Goal: Transaction & Acquisition: Complete application form

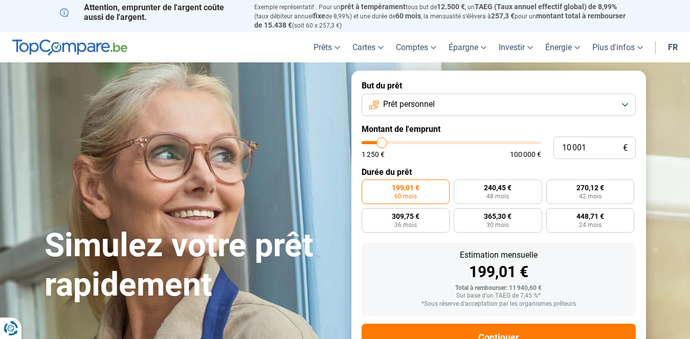
type input "11 000"
type input "11000"
type input "11 250"
type input "11250"
type input "11 500"
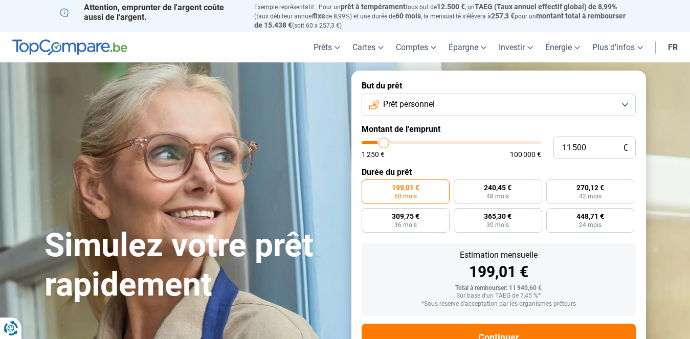
type input "11500"
type input "11 750"
type input "11750"
type input "12 500"
type input "12500"
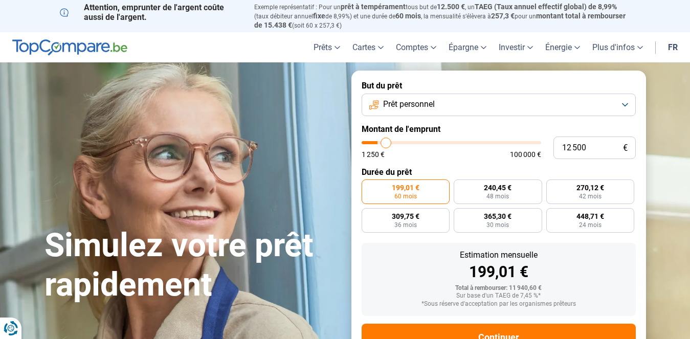
type input "13 000"
type input "13000"
type input "13 500"
type input "13500"
type input "14 000"
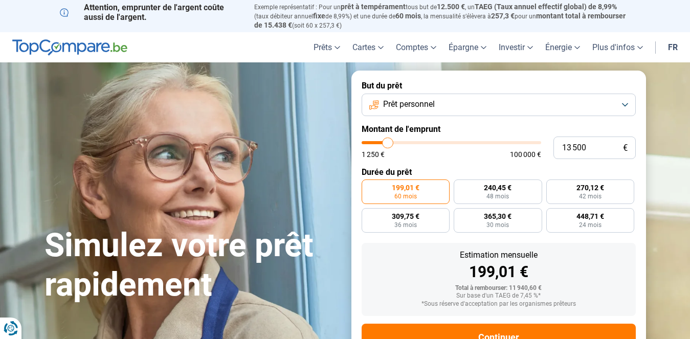
type input "14000"
type input "14 250"
type input "14250"
type input "14 500"
type input "14500"
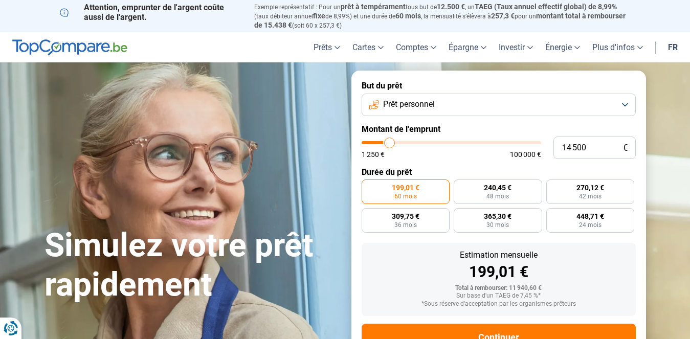
type input "14 750"
type input "14750"
type input "15 000"
type input "15000"
type input "15 500"
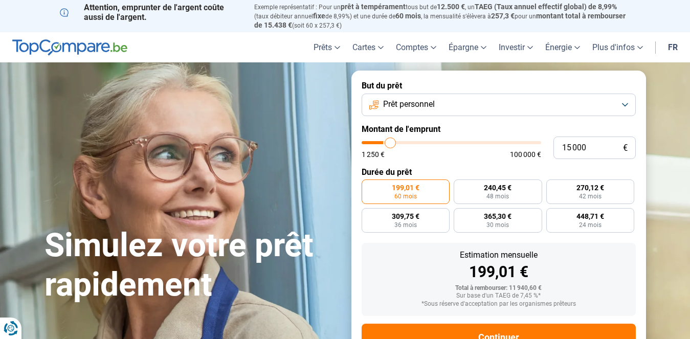
type input "15500"
type input "15 750"
type input "15750"
type input "16 000"
type input "16000"
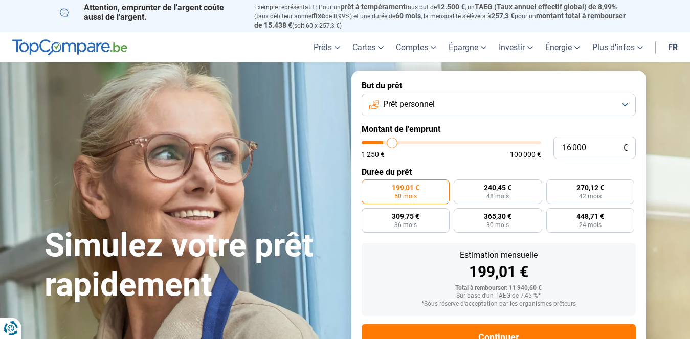
type input "16 500"
type input "16500"
type input "17 000"
type input "17000"
type input "17 250"
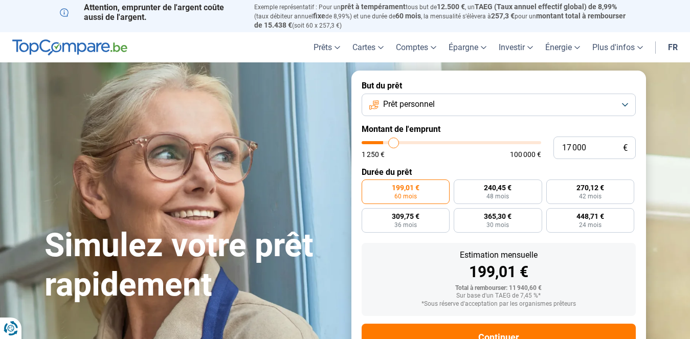
type input "17250"
type input "17 750"
type input "17750"
type input "18 000"
type input "18000"
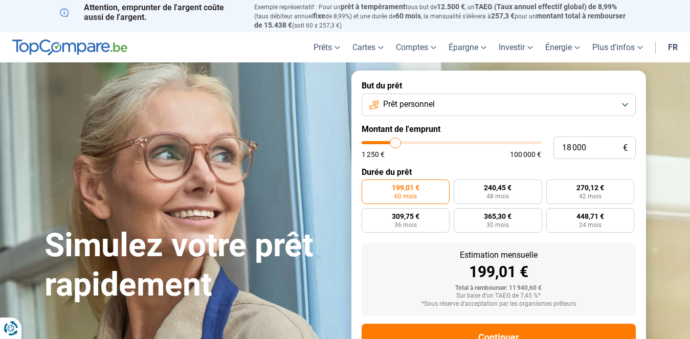
type input "18 750"
type input "18750"
type input "19 250"
type input "19250"
type input "19 750"
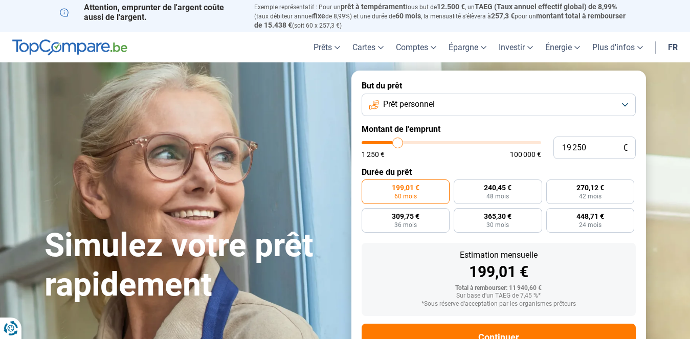
type input "19750"
type input "20 000"
type input "20000"
type input "20 250"
type input "20250"
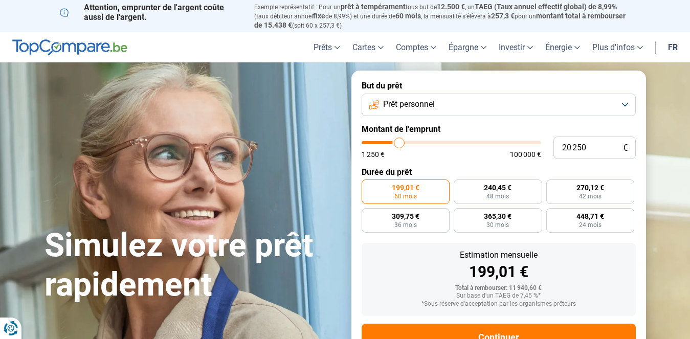
type input "20 500"
type input "20500"
type input "20 750"
type input "20750"
type input "21 250"
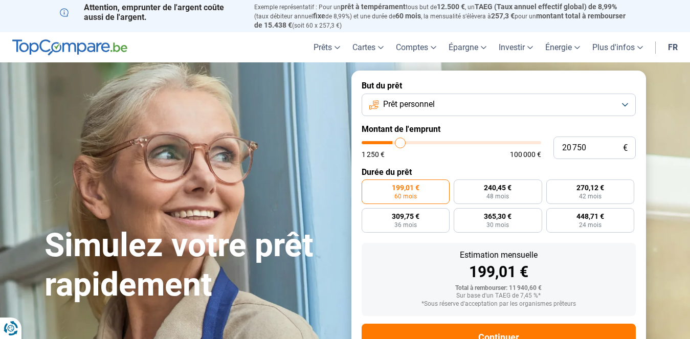
type input "21250"
type input "21 500"
type input "21500"
type input "22 000"
type input "22000"
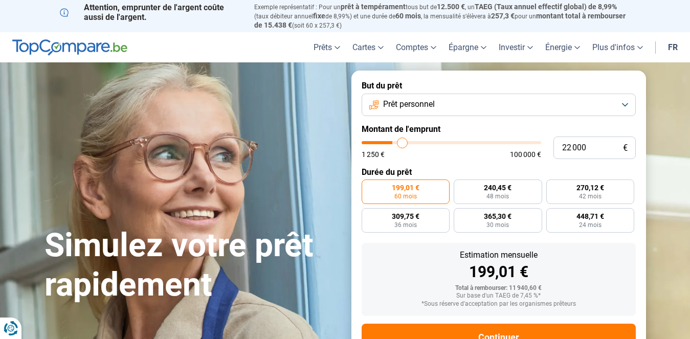
type input "22 250"
type input "22250"
type input "22 750"
type input "22750"
type input "23 000"
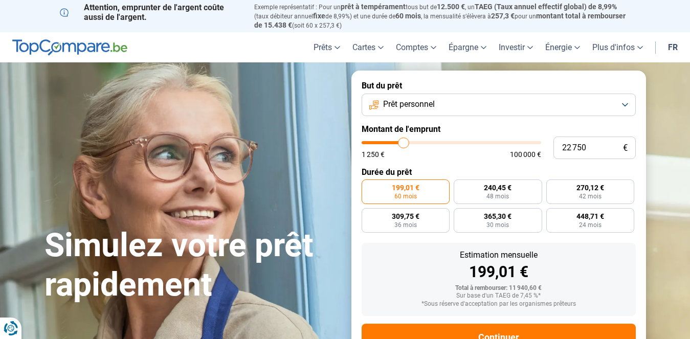
type input "23000"
type input "23 250"
type input "23250"
type input "23 500"
type input "23500"
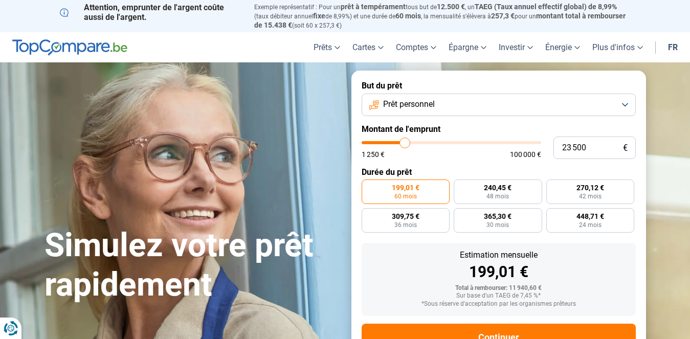
type input "23 750"
type input "23750"
type input "23 250"
type input "23250"
type input "20 750"
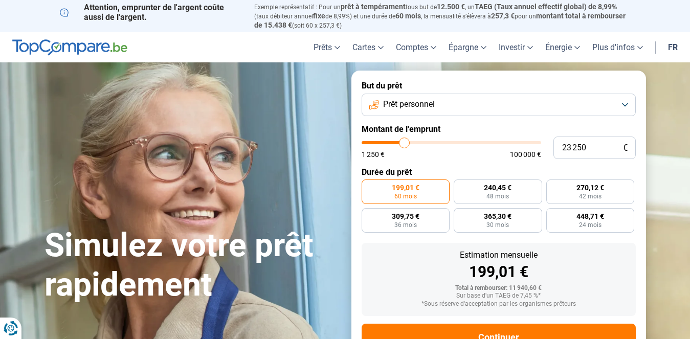
type input "20750"
type input "19 250"
type input "19250"
type input "17 500"
type input "17500"
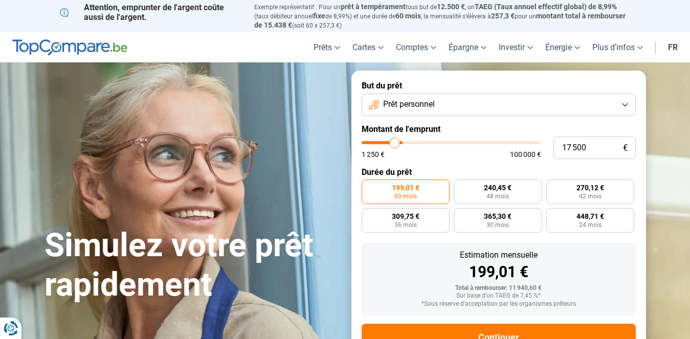
type input "16 000"
type input "16000"
type input "15 500"
type input "15500"
type input "14 250"
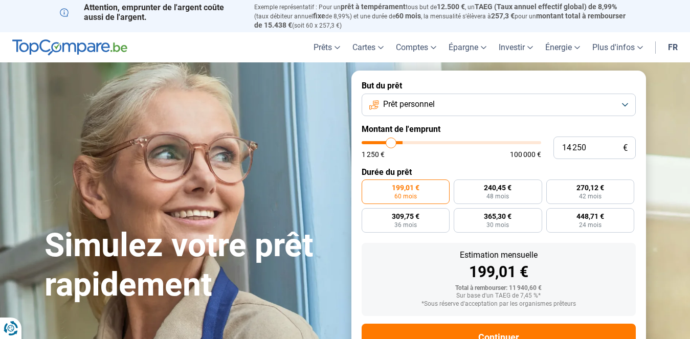
type input "14250"
type input "13 250"
type input "13250"
type input "12 750"
type input "12750"
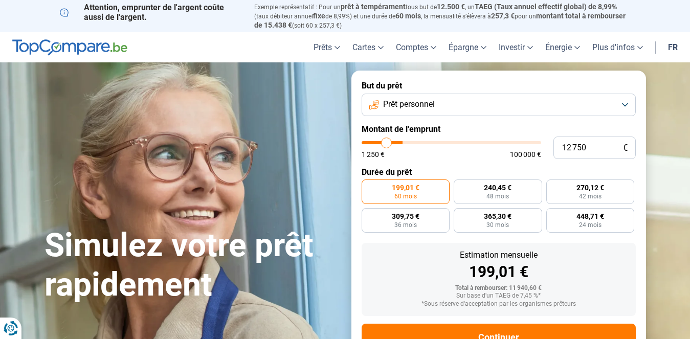
type input "11 500"
type input "11500"
type input "10 500"
type input "10500"
type input "10 000"
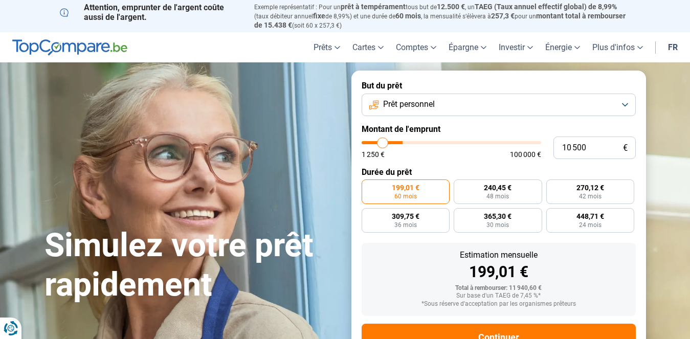
type input "10000"
type input "9 500"
type input "9500"
type input "8 500"
type input "8500"
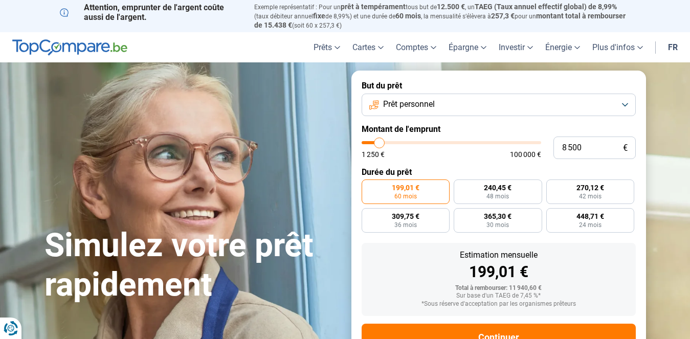
type input "8 000"
type input "8000"
type input "7 500"
type input "7500"
type input "7 250"
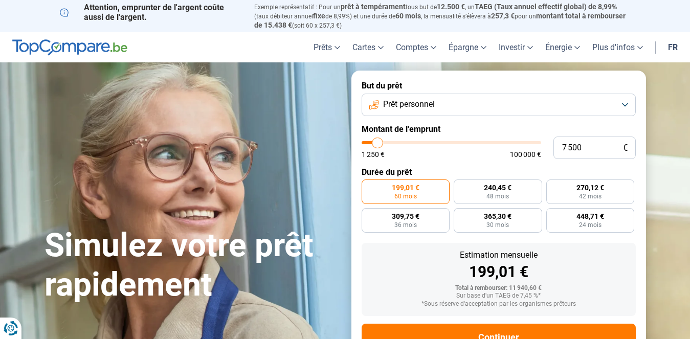
type input "7250"
type input "7 000"
type input "7000"
type input "6 750"
type input "6750"
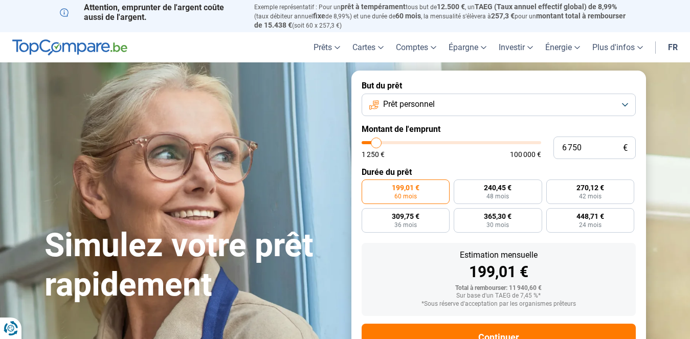
type input "6 500"
type input "6500"
type input "6 000"
type input "6000"
type input "6 500"
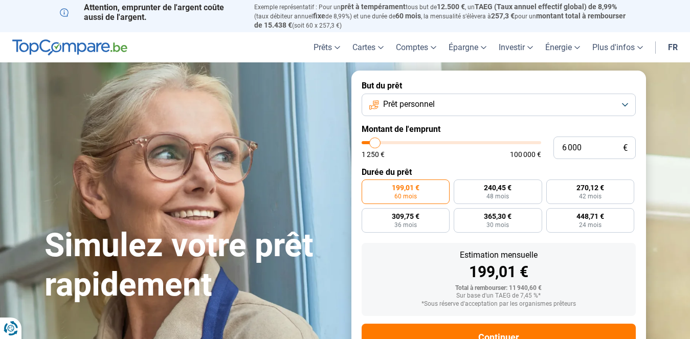
type input "6500"
type input "6 750"
type input "6750"
type input "7 000"
drag, startPoint x: 383, startPoint y: 141, endPoint x: 377, endPoint y: 143, distance: 5.8
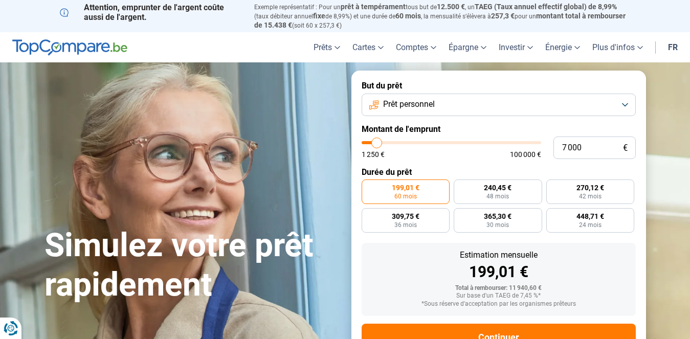
type input "7000"
click at [377, 143] on input "range" at bounding box center [452, 142] width 180 height 3
radio input "true"
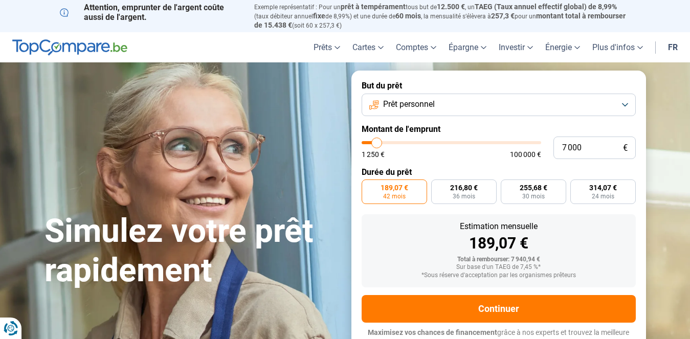
scroll to position [7, 0]
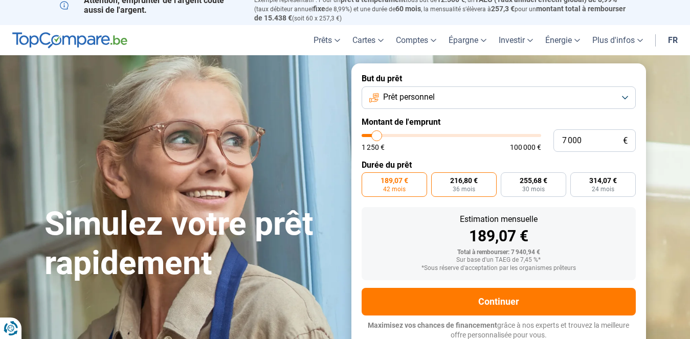
click at [446, 181] on label "216,80 € 36 mois" at bounding box center [463, 184] width 65 height 25
click at [438, 179] on input "216,80 € 36 mois" at bounding box center [434, 175] width 7 height 7
radio input "true"
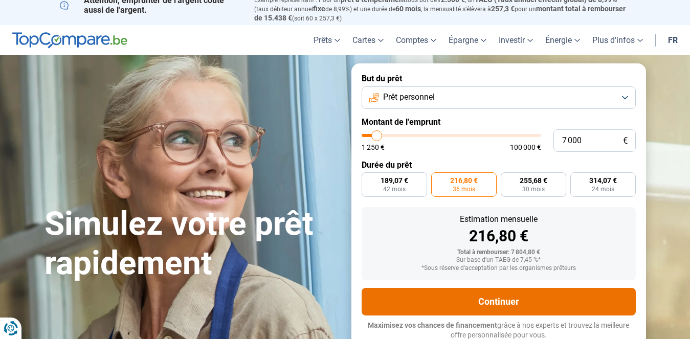
click at [496, 299] on button "Continuer" at bounding box center [499, 302] width 274 height 28
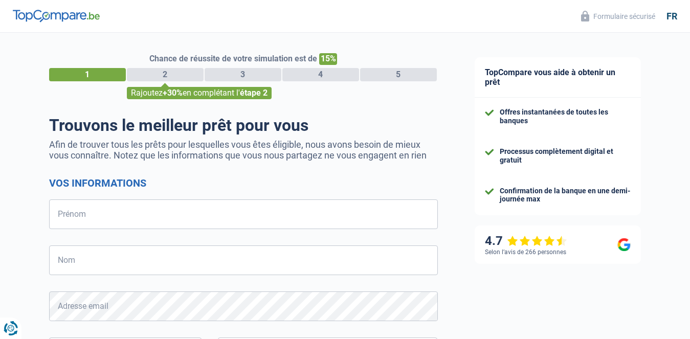
select select "32"
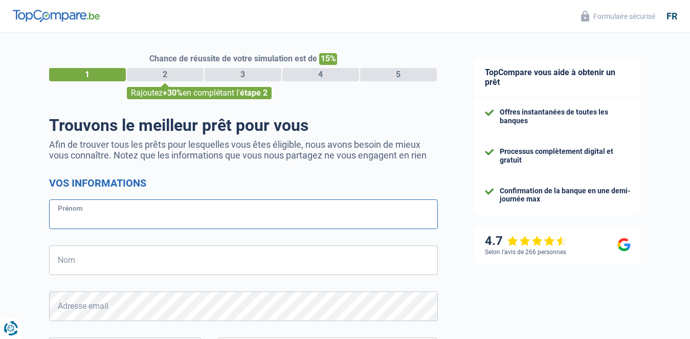
click at [139, 216] on input "Prénom" at bounding box center [243, 215] width 389 height 30
type input "Alexandre"
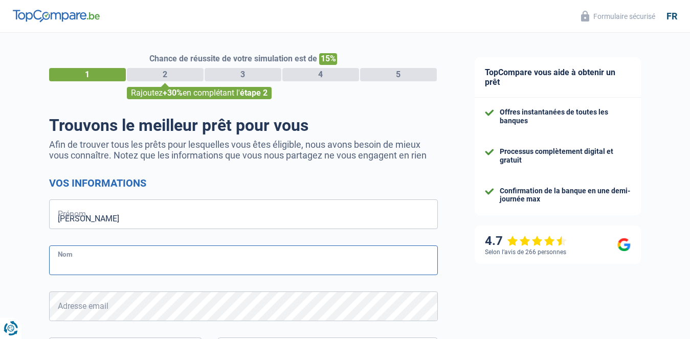
type input "Graevenitz"
type input "644875962"
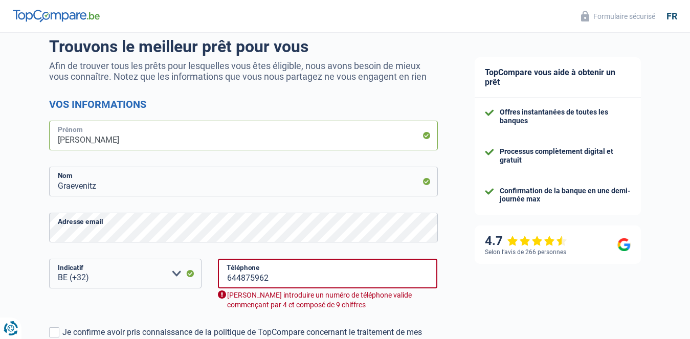
scroll to position [81, 0]
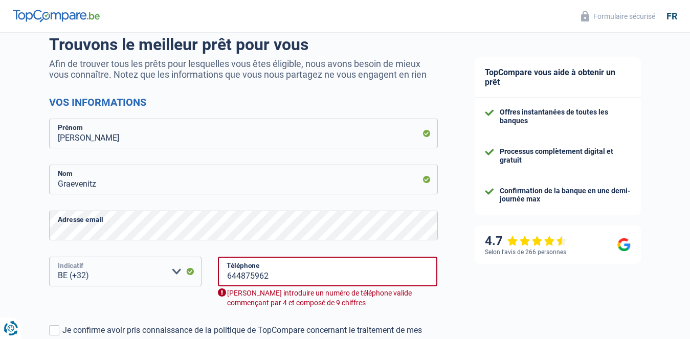
click at [102, 273] on select "BE (+32) LU (+352) Veuillez sélectionner une option" at bounding box center [125, 272] width 152 height 30
select select "352"
click at [49, 258] on select "BE (+32) LU (+352) Veuillez sélectionner une option" at bounding box center [125, 272] width 152 height 30
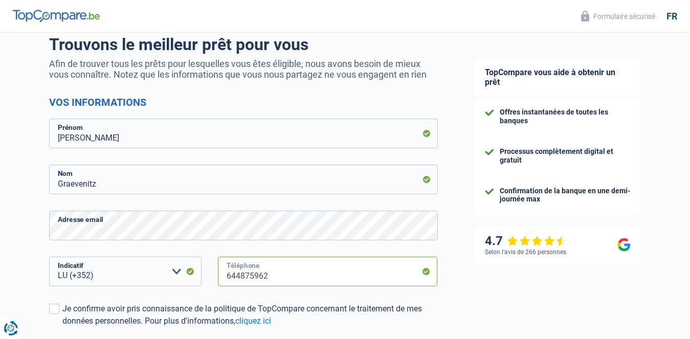
click at [272, 276] on input "644875962" at bounding box center [328, 272] width 220 height 30
type input "671100152"
click at [55, 309] on span at bounding box center [54, 309] width 10 height 10
click at [62, 327] on input "Je confirme avoir pris connaissance de la politique de TopCompare concernant le…" at bounding box center [62, 327] width 0 height 0
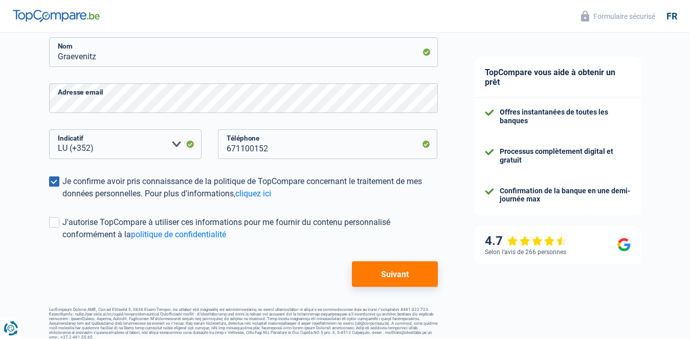
scroll to position [210, 0]
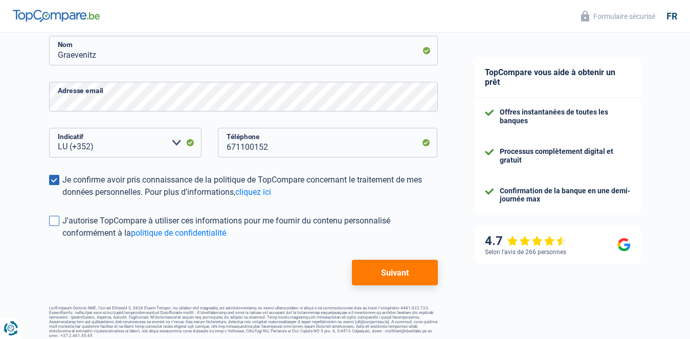
click at [56, 222] on span at bounding box center [54, 221] width 10 height 10
click at [62, 239] on input "J'autorise TopCompare à utiliser ces informations pour me fournir du contenu pe…" at bounding box center [62, 239] width 0 height 0
click at [383, 271] on button "Suivant" at bounding box center [394, 273] width 85 height 26
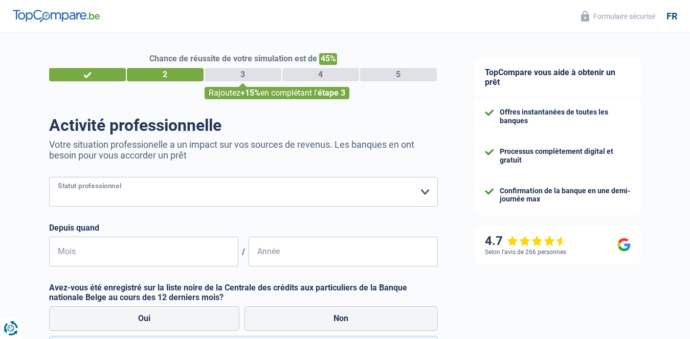
click at [426, 191] on select "Ouvrier Employé privé Employé public Invalide Indépendant Pensionné Chômeur Mut…" at bounding box center [243, 192] width 389 height 30
select select "independent"
click at [49, 178] on select "Ouvrier Employé privé Employé public Invalide Indépendant Pensionné Chômeur Mut…" at bounding box center [243, 192] width 389 height 30
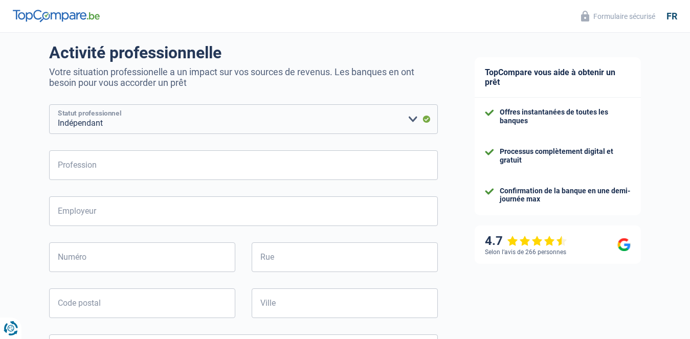
scroll to position [61, 0]
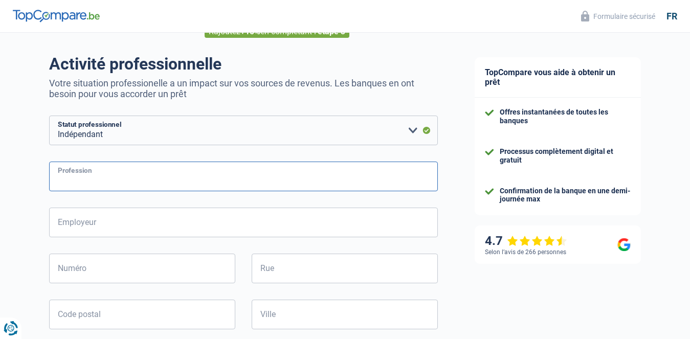
click at [145, 168] on input "Profession" at bounding box center [243, 177] width 389 height 30
type input "gérant"
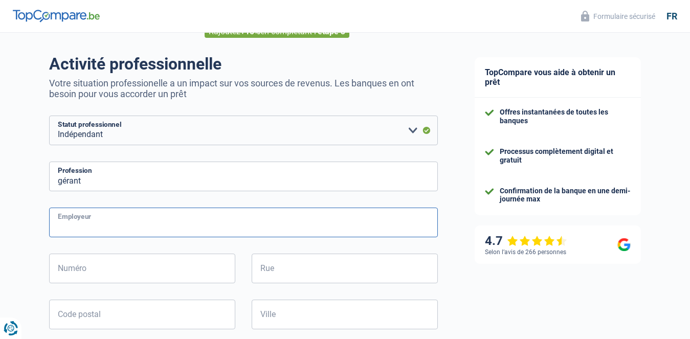
click at [99, 226] on input "Employeur" at bounding box center [243, 223] width 389 height 30
click at [129, 272] on input "Numéro" at bounding box center [142, 269] width 186 height 30
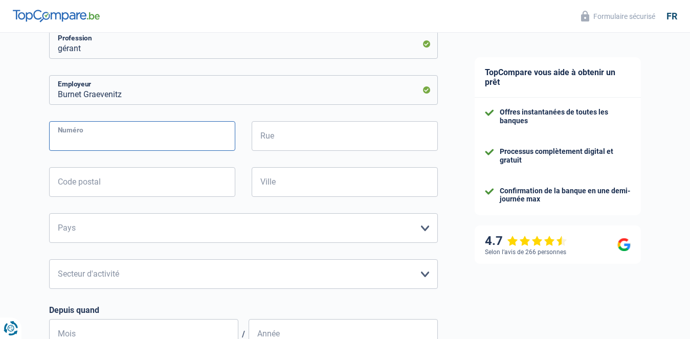
scroll to position [193, 0]
click at [140, 98] on input "Burnet Graevenitz" at bounding box center [243, 91] width 389 height 30
type input "Burnet Graevenitz trading"
click at [99, 148] on input "Numéro" at bounding box center [142, 137] width 186 height 30
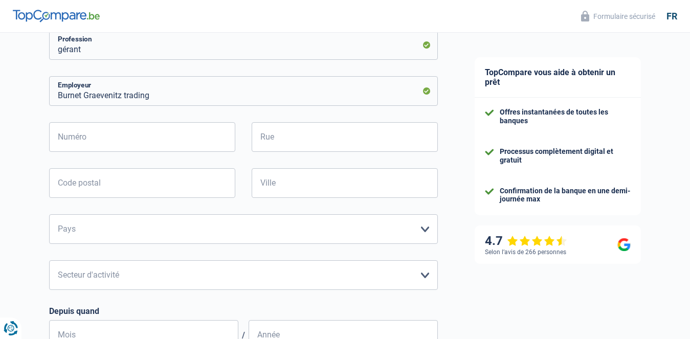
click at [461, 132] on div "TopCompare vous aide à obtenir un prêt Offres instantanées de toutes les banque…" at bounding box center [573, 225] width 234 height 770
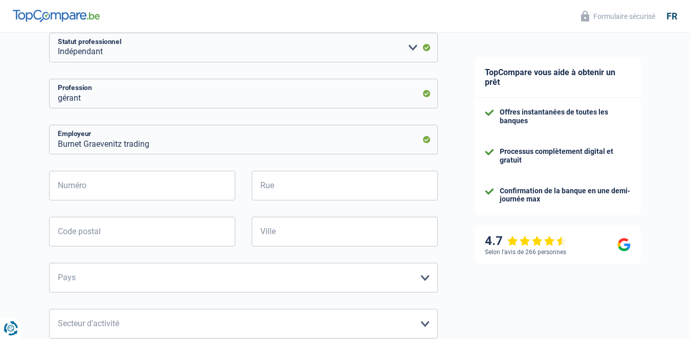
scroll to position [145, 0]
click at [270, 185] on input "Rue" at bounding box center [345, 185] width 186 height 30
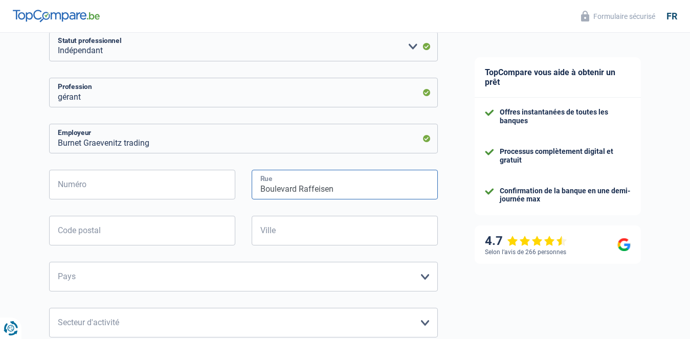
type input "Boulevard Raffeisen"
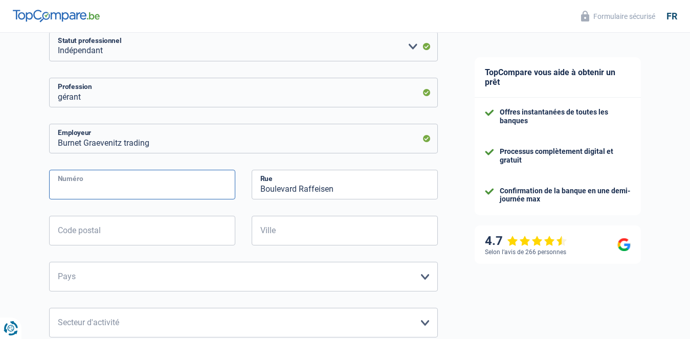
click at [138, 185] on input "Numéro" at bounding box center [142, 185] width 186 height 30
type input "23"
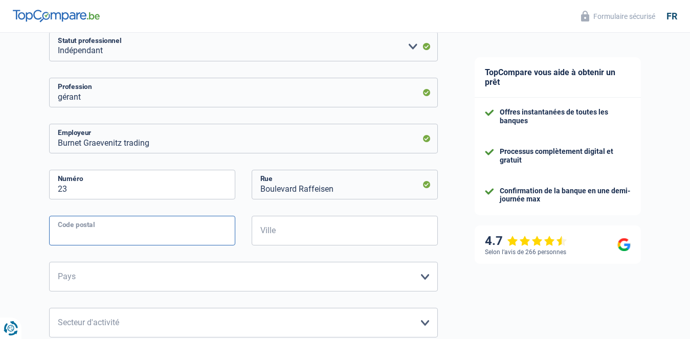
click at [106, 232] on input "Code postal" at bounding box center [142, 231] width 186 height 30
type input "1233"
click at [287, 227] on input "Ville" at bounding box center [345, 231] width 186 height 30
type input "Luxembourg"
click at [425, 277] on select "Belgique Luxembourg Veuillez sélectionner une option" at bounding box center [243, 277] width 389 height 30
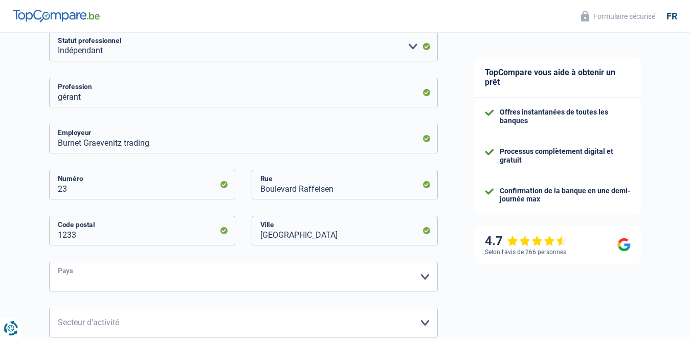
select select "LU"
click at [49, 263] on select "Belgique Luxembourg Veuillez sélectionner une option" at bounding box center [243, 277] width 389 height 30
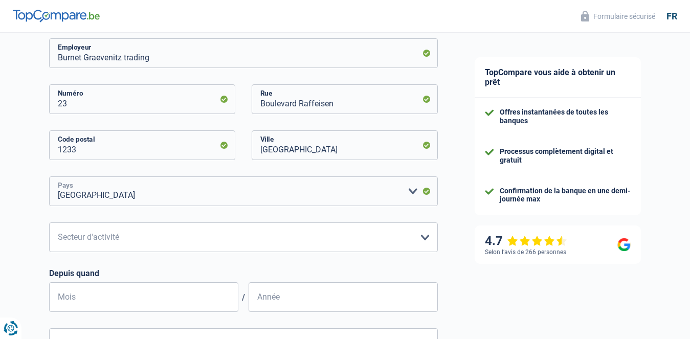
scroll to position [232, 0]
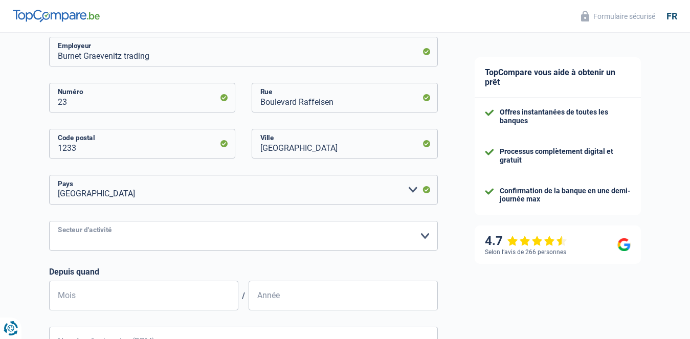
click at [426, 234] on select "Agriculture/Pêche Industrie Horeca Courier/Fitness/Taxi Construction Banques/As…" at bounding box center [243, 236] width 389 height 30
click at [426, 236] on select "Agriculture/Pêche Industrie Horeca Courier/Fitness/Taxi Construction Banques/As…" at bounding box center [243, 236] width 389 height 30
click at [49, 222] on select "Agriculture/Pêche Industrie Horeca Courier/Fitness/Taxi Construction Banques/As…" at bounding box center [243, 236] width 389 height 30
click at [410, 233] on select "Agriculture/Pêche Industrie Horeca Courier/Fitness/Taxi Construction Banques/As…" at bounding box center [243, 236] width 389 height 30
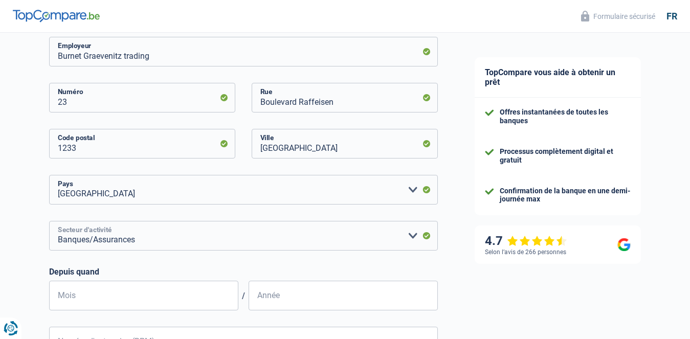
select select "otherInstitutions"
click at [49, 222] on select "Agriculture/Pêche Industrie Horeca Courier/Fitness/Taxi Construction Banques/As…" at bounding box center [243, 236] width 389 height 30
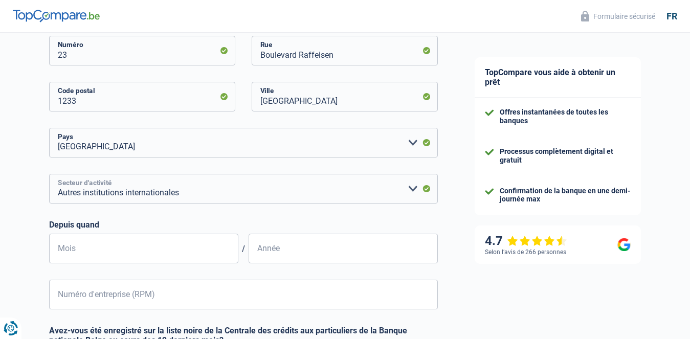
scroll to position [281, 0]
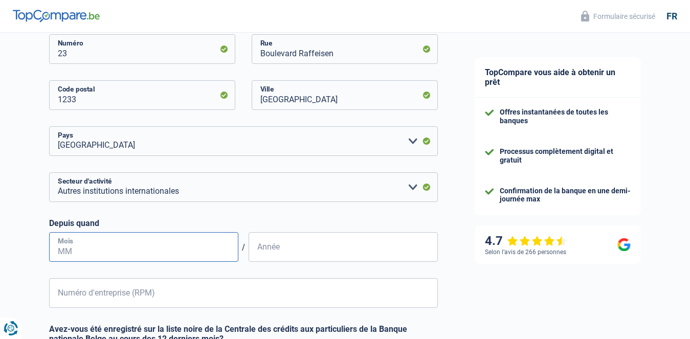
click at [83, 247] on input "Mois" at bounding box center [143, 247] width 189 height 30
type input "09"
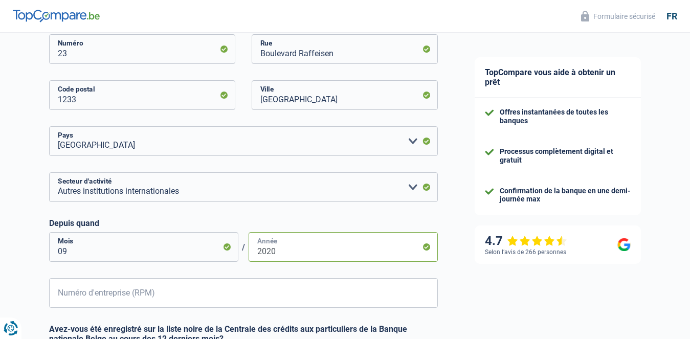
type input "2020"
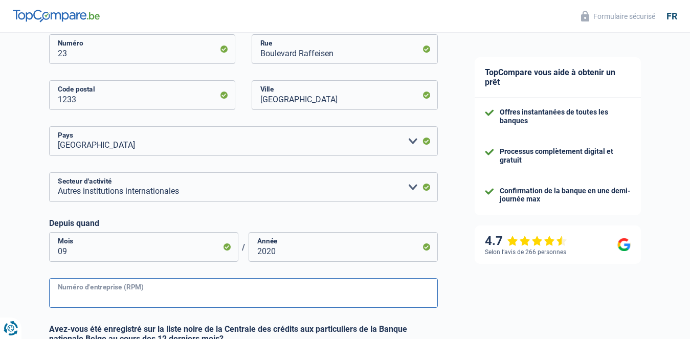
click at [83, 293] on input "Numéro d'entreprise (RPM)" at bounding box center [243, 293] width 389 height 30
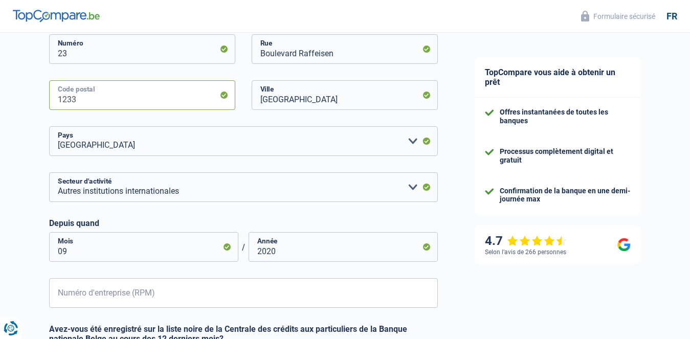
click at [90, 98] on input "1233" at bounding box center [142, 95] width 186 height 30
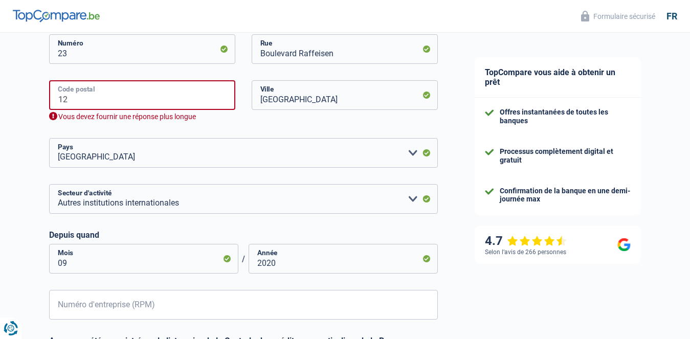
type input "1"
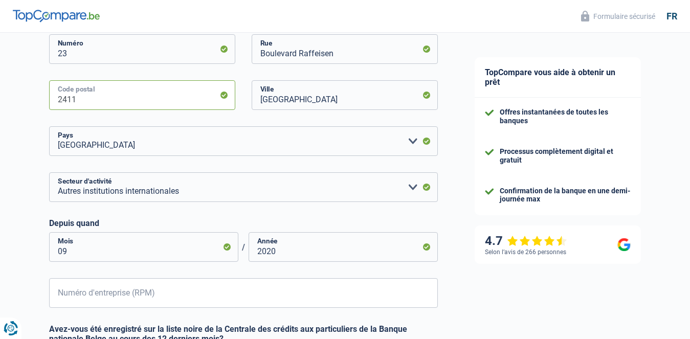
type input "2411"
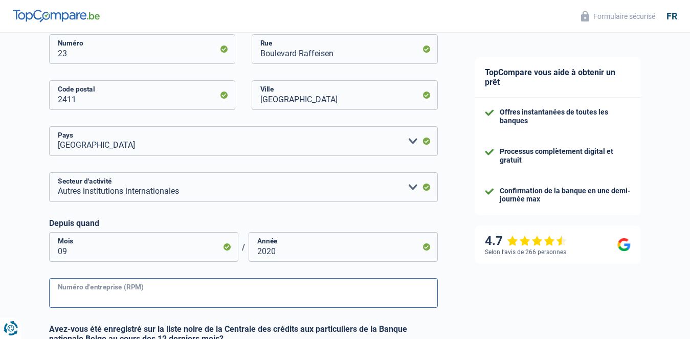
click at [120, 293] on input "Numéro d'entreprise (RPM)" at bounding box center [243, 293] width 389 height 30
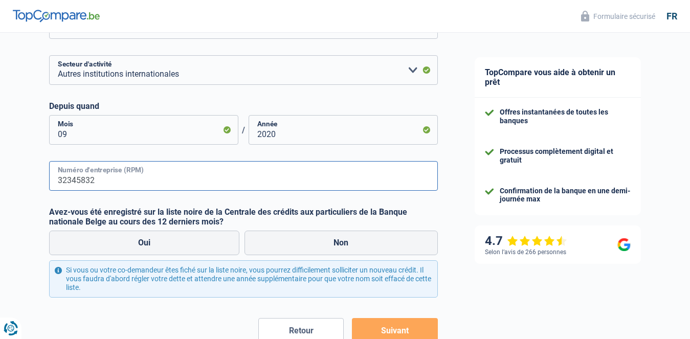
scroll to position [399, 0]
type input "32345832"
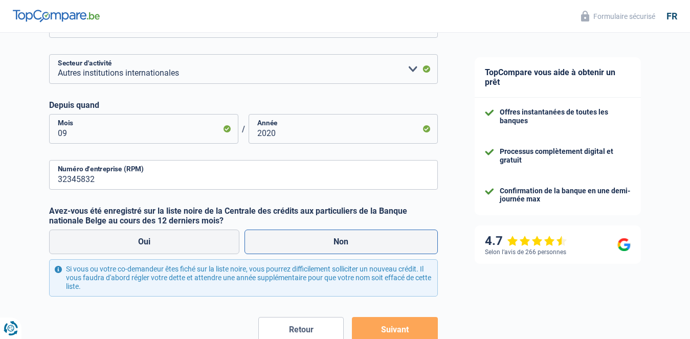
click at [334, 238] on label "Non" at bounding box center [341, 242] width 193 height 25
click at [334, 238] on input "Non" at bounding box center [341, 242] width 193 height 25
radio input "true"
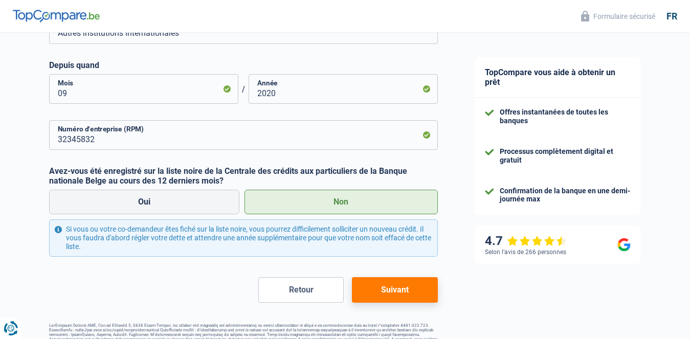
scroll to position [463, 0]
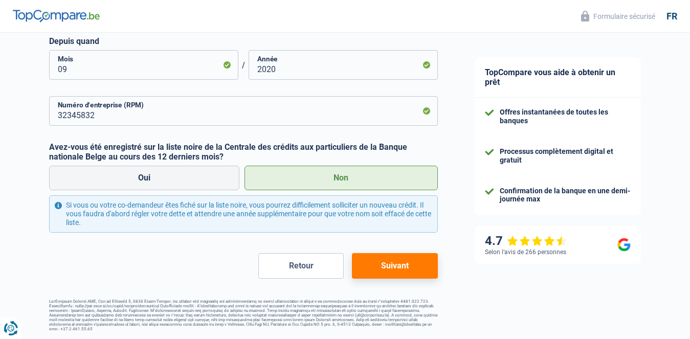
click at [396, 264] on button "Suivant" at bounding box center [394, 266] width 85 height 26
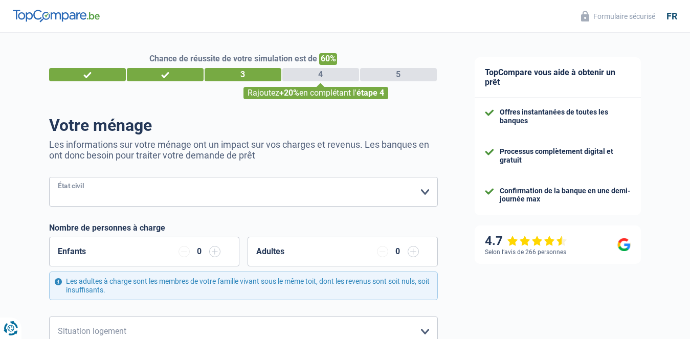
click at [422, 194] on select "Célibataire Marié(e) Cohabitant(e) légal(e) Divorcé(e) Veuf(ve) Séparé (de fait…" at bounding box center [243, 192] width 389 height 30
select select "separated"
click at [49, 178] on select "Célibataire Marié(e) Cohabitant(e) légal(e) Divorcé(e) Veuf(ve) Séparé (de fait…" at bounding box center [243, 192] width 389 height 30
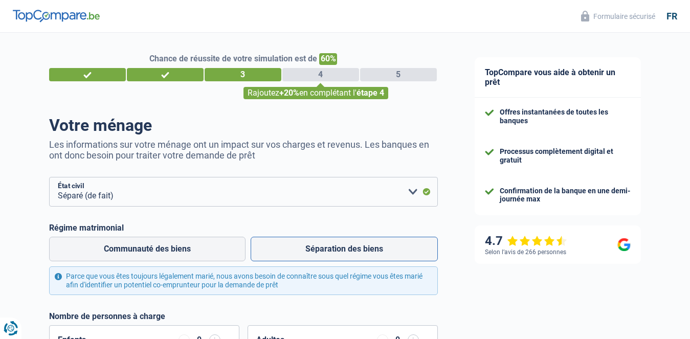
click at [300, 248] on label "Séparation des biens" at bounding box center [344, 249] width 187 height 25
click at [300, 248] on input "Séparation des biens" at bounding box center [344, 249] width 187 height 25
radio input "true"
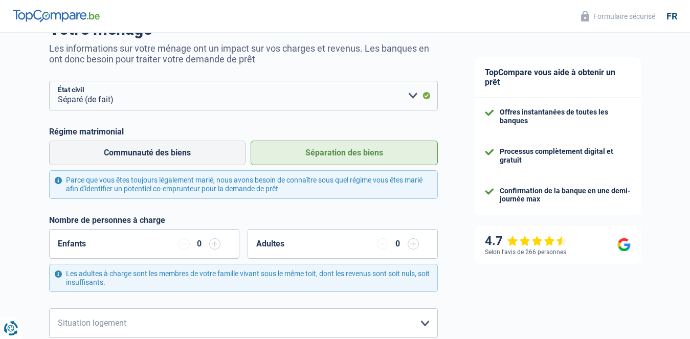
scroll to position [99, 0]
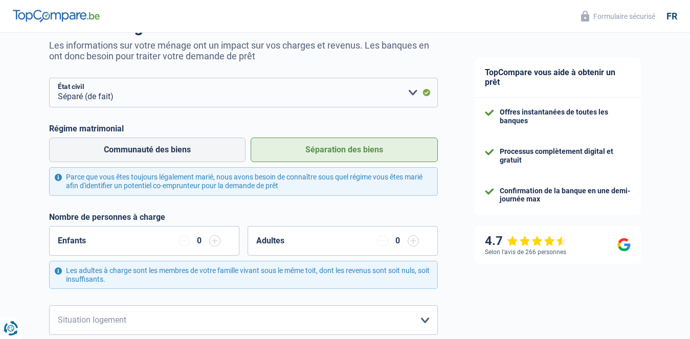
click at [211, 244] on input "button" at bounding box center [214, 240] width 11 height 11
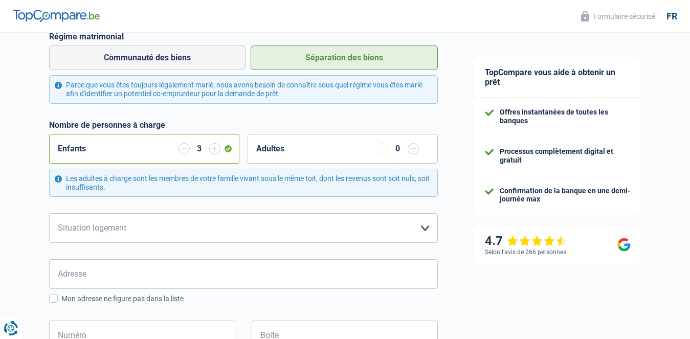
scroll to position [231, 0]
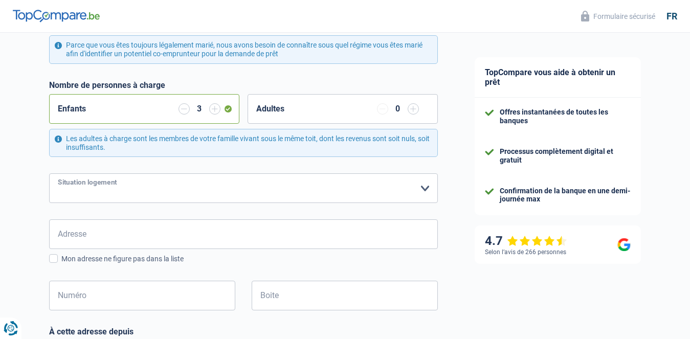
click at [424, 188] on select "Locataire Propriétaire avec prêt hypothécaire Propriétaire sans prêt hypothécai…" at bounding box center [243, 188] width 389 height 30
select select "rents"
click at [49, 174] on select "Locataire Propriétaire avec prêt hypothécaire Propriétaire sans prêt hypothécai…" at bounding box center [243, 188] width 389 height 30
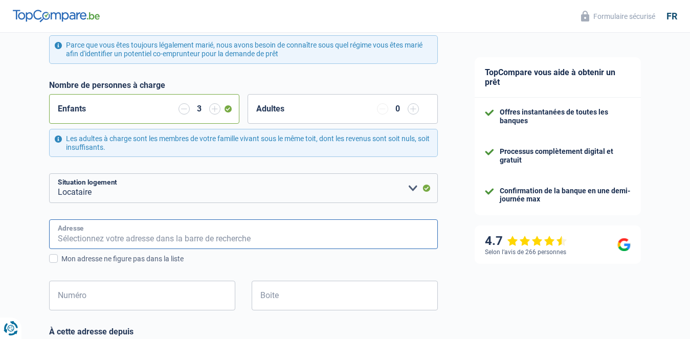
click at [173, 242] on input "Adresse" at bounding box center [243, 234] width 389 height 30
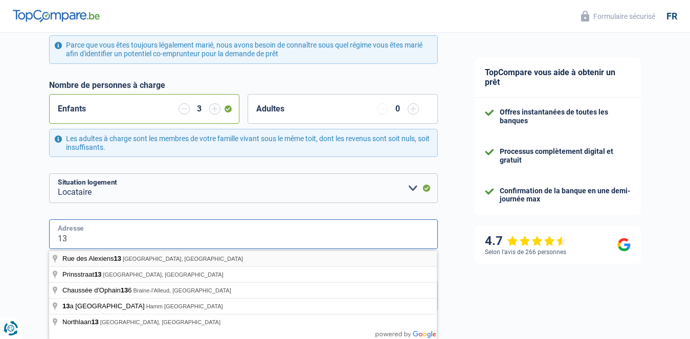
type input "13 Drève de Limauges"
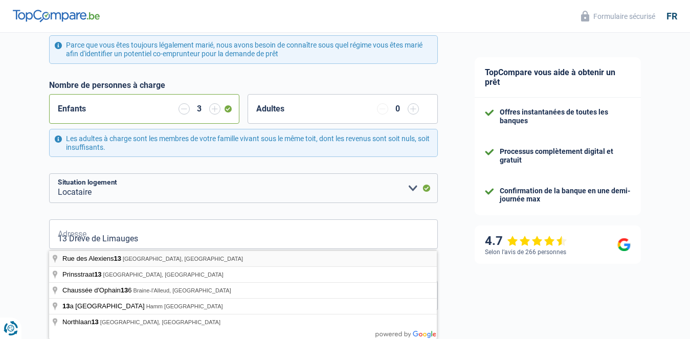
type input "Belgique"
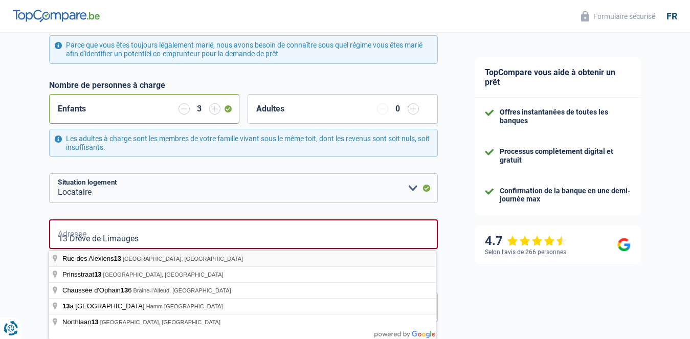
type input "Rue des Alexiens 13, Bruxelles, Belgique"
type input "Belgique"
type input "Bousval"
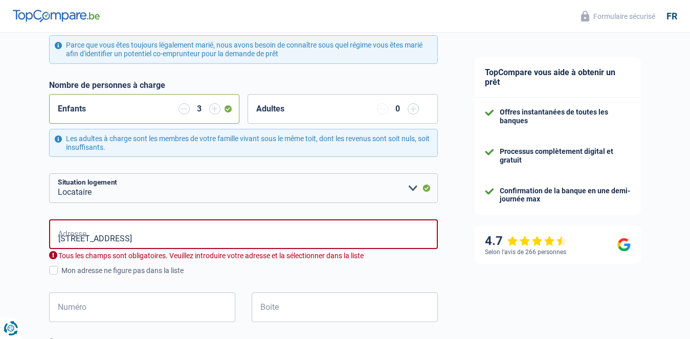
type input "Rue des Alexiens, 1000, Bruxelles, BE"
type input "13"
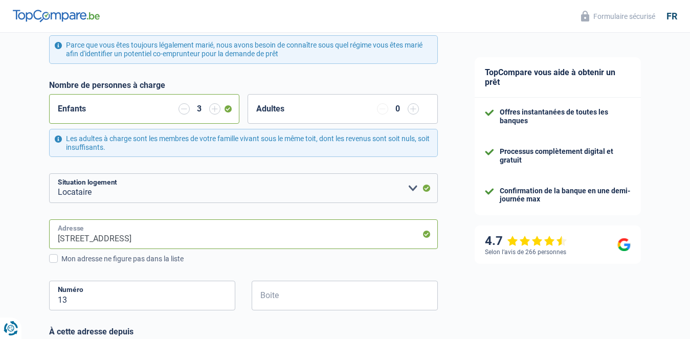
click at [200, 240] on input "Rue des Alexiens, 1000, Bruxelles, BE" at bounding box center [243, 234] width 389 height 30
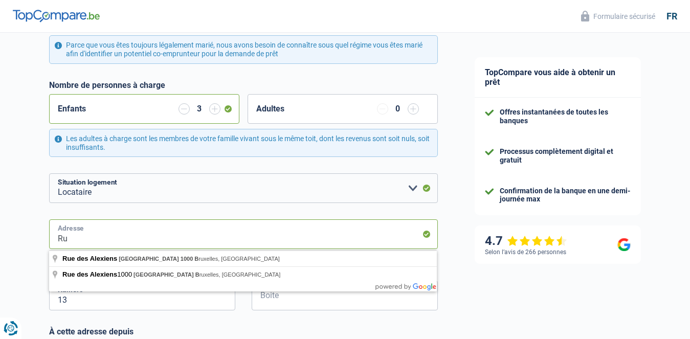
type input "R"
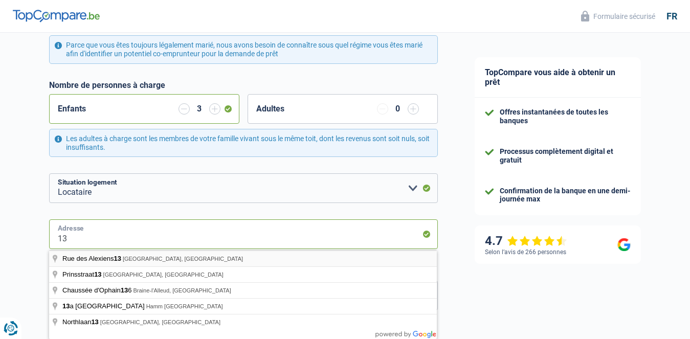
type input "13 Drève de Limauges"
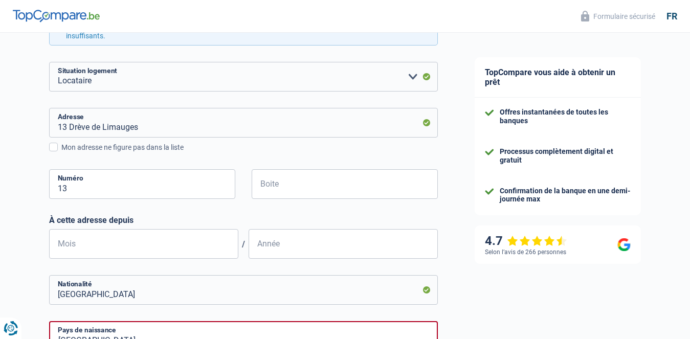
scroll to position [349, 0]
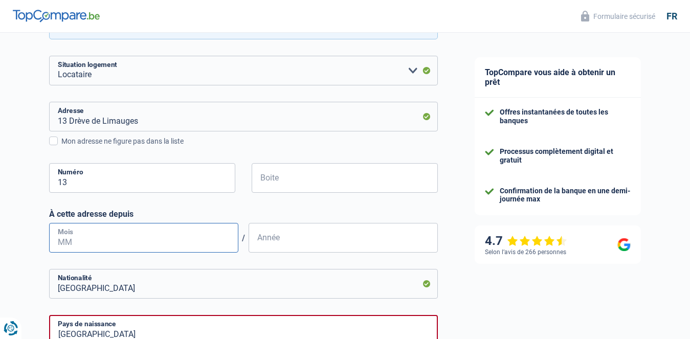
click at [82, 241] on input "Mois" at bounding box center [143, 238] width 189 height 30
type input "04"
type input "2025"
click at [145, 287] on input "Luxembourg" at bounding box center [243, 284] width 389 height 30
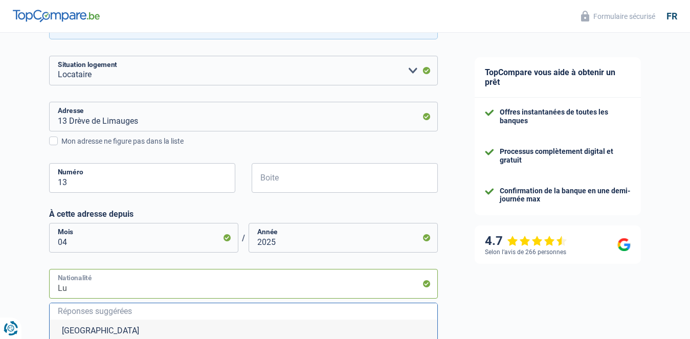
type input "L"
click at [145, 287] on input "Nationalité" at bounding box center [243, 284] width 389 height 30
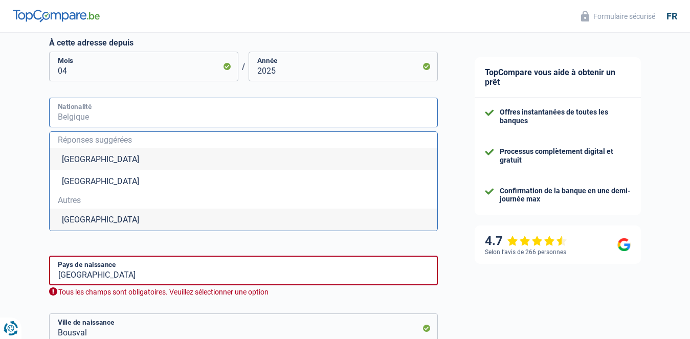
scroll to position [522, 0]
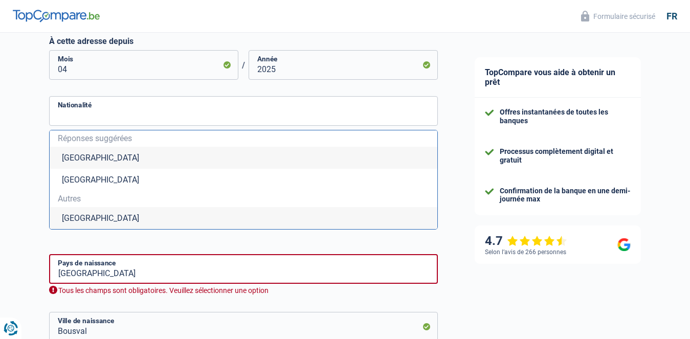
click at [98, 150] on li "Belgique" at bounding box center [244, 158] width 388 height 22
type input "Belgique"
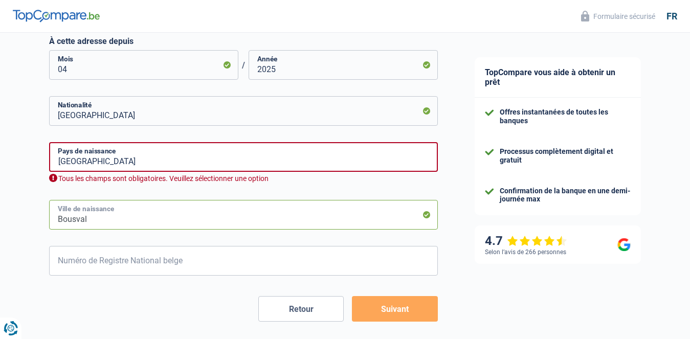
click at [109, 221] on input "Bousval" at bounding box center [243, 215] width 389 height 30
type input "B"
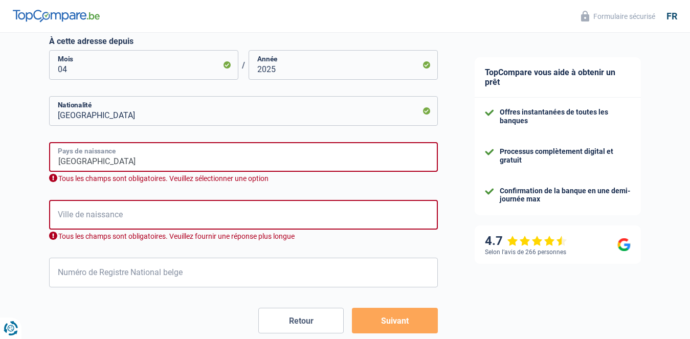
click at [167, 163] on input "Belgique" at bounding box center [243, 157] width 389 height 30
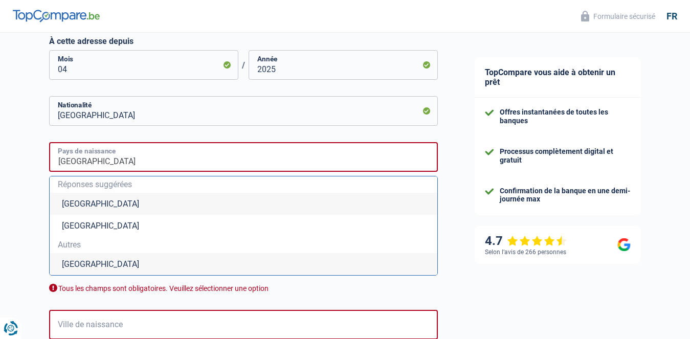
click at [204, 159] on input "Belgique" at bounding box center [243, 157] width 389 height 30
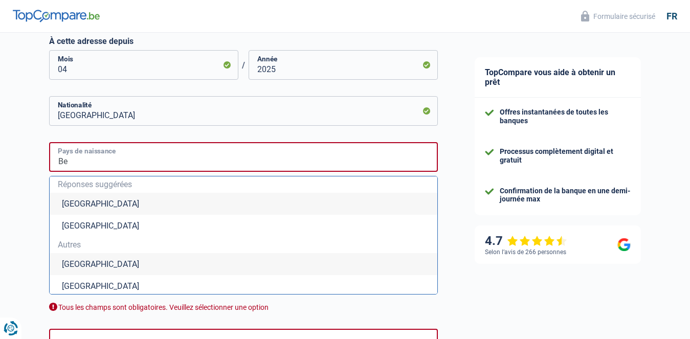
type input "B"
click at [203, 159] on input "Pays de naissance" at bounding box center [243, 157] width 389 height 30
click at [644, 135] on div "TopCompare vous aide à obtenir un prêt Offres instantanées de toutes les banque…" at bounding box center [573, 17] width 234 height 1012
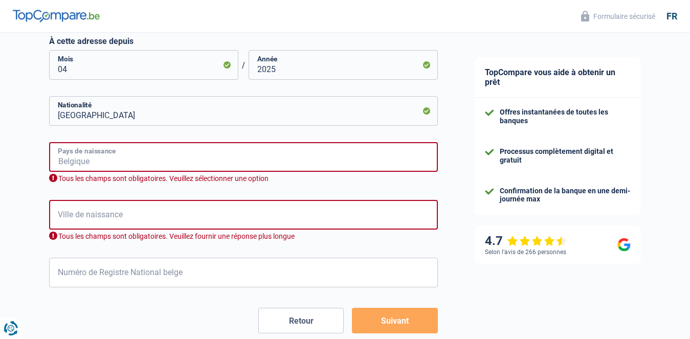
click at [121, 155] on input "Pays de naissance" at bounding box center [243, 157] width 389 height 30
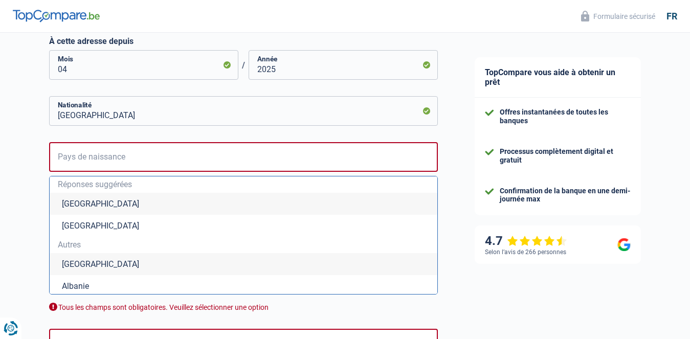
click at [90, 204] on li "Belgique" at bounding box center [244, 204] width 388 height 22
type input "Belgique"
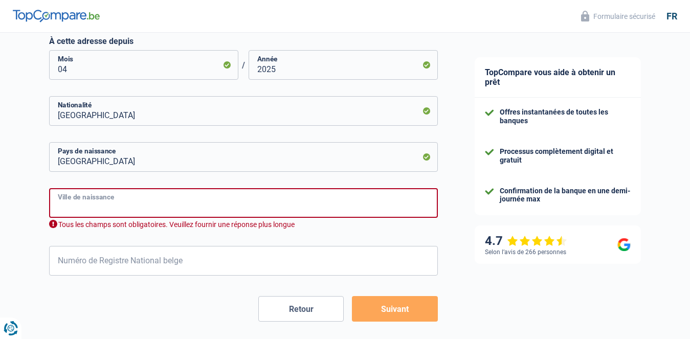
click at [97, 203] on input "Ville de naissance" at bounding box center [243, 203] width 389 height 30
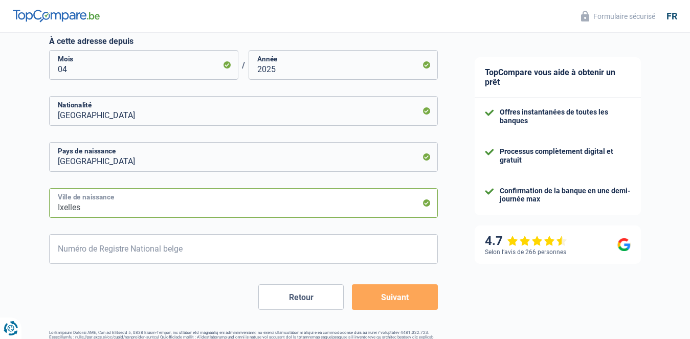
type input "Ixelles"
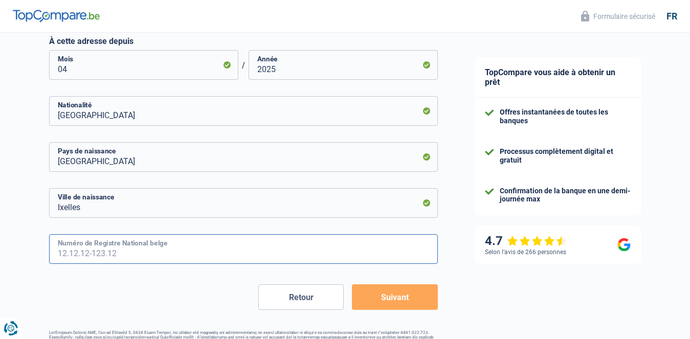
click at [97, 255] on input "Numéro de Registre National belge" at bounding box center [243, 249] width 389 height 30
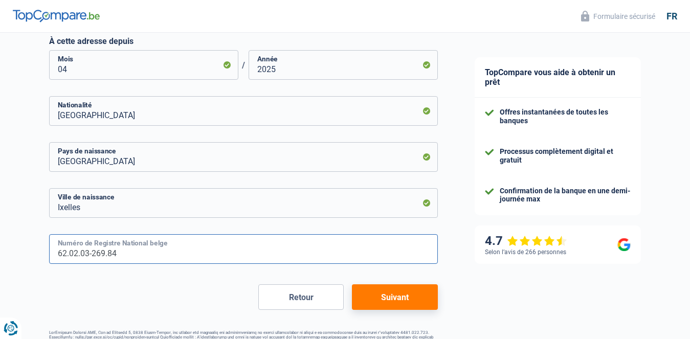
type input "62.02.03-269.84"
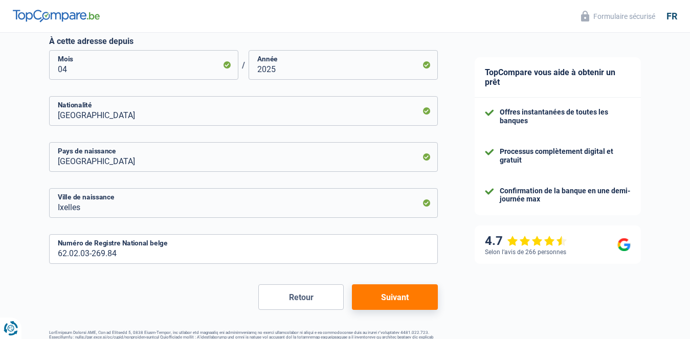
click at [383, 290] on button "Suivant" at bounding box center [394, 297] width 85 height 26
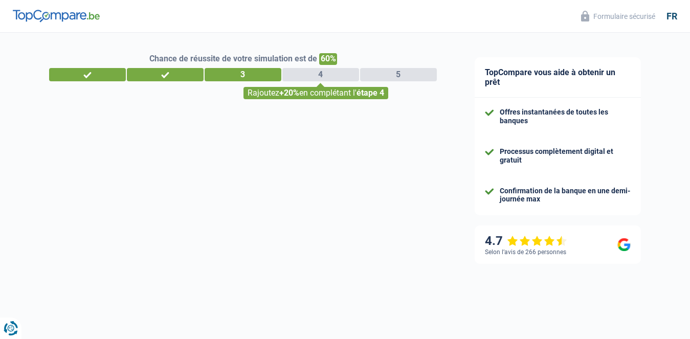
select select "familyAllowances"
select select "netSalary"
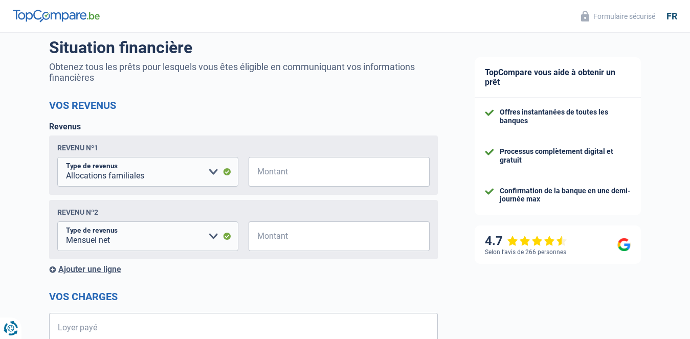
scroll to position [82, 0]
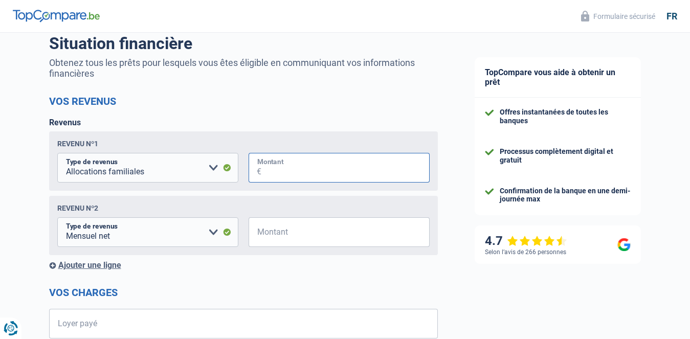
click at [307, 166] on input "Montant" at bounding box center [345, 168] width 168 height 30
type input "900"
click at [291, 233] on input "Montant" at bounding box center [345, 232] width 168 height 30
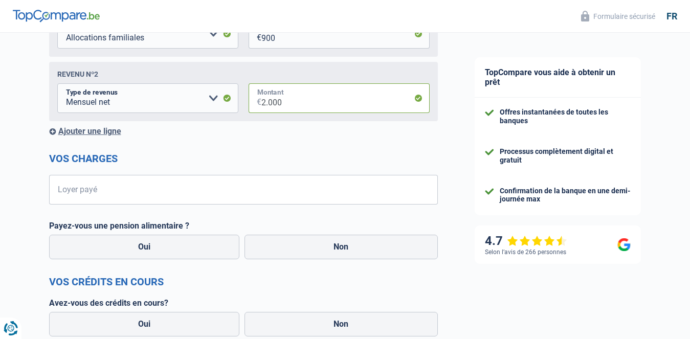
scroll to position [218, 0]
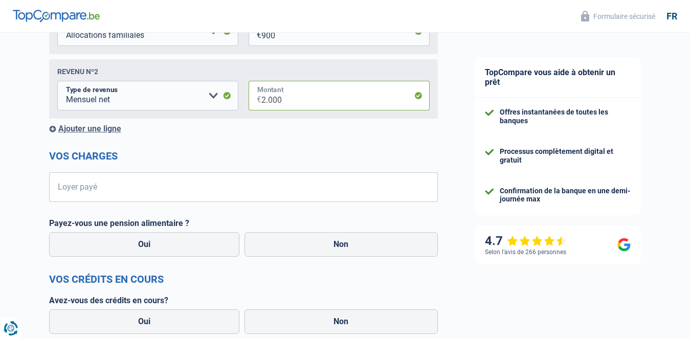
click at [272, 100] on input "2.000" at bounding box center [345, 96] width 168 height 30
type input "3.000"
click at [104, 186] on input "Loyer payé" at bounding box center [250, 187] width 376 height 30
type input "1.200"
click at [320, 250] on label "Non" at bounding box center [341, 244] width 193 height 25
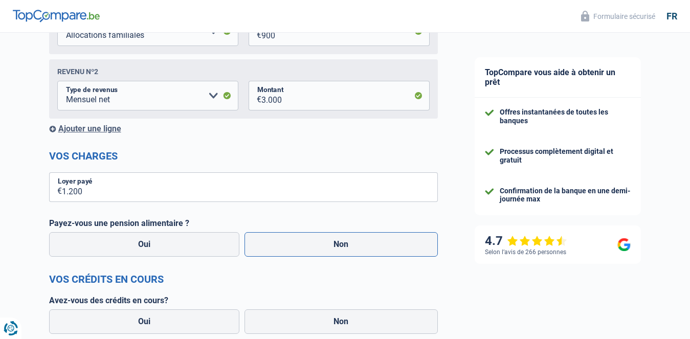
click at [320, 250] on input "Non" at bounding box center [341, 244] width 193 height 25
radio input "true"
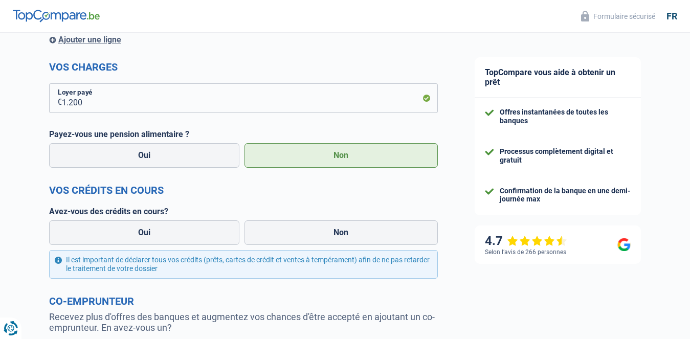
scroll to position [313, 0]
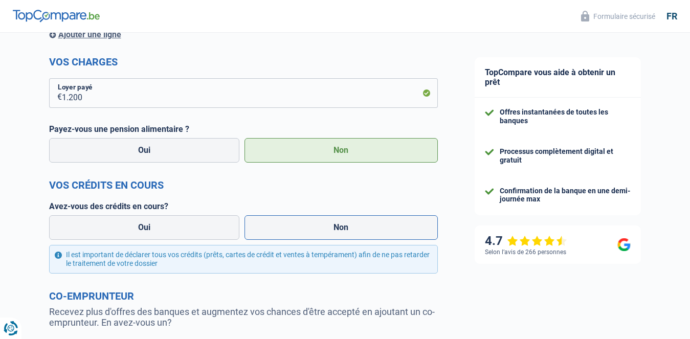
click at [348, 231] on label "Non" at bounding box center [341, 227] width 193 height 25
click at [348, 231] on input "Non" at bounding box center [341, 227] width 193 height 25
radio input "true"
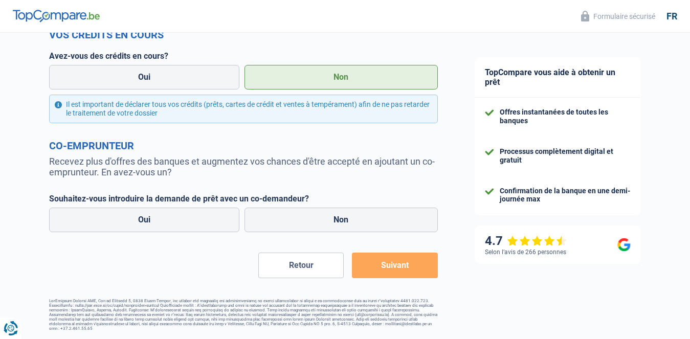
scroll to position [465, 0]
click at [323, 222] on label "Non" at bounding box center [341, 220] width 193 height 25
click at [323, 222] on input "Non" at bounding box center [341, 220] width 193 height 25
radio input "true"
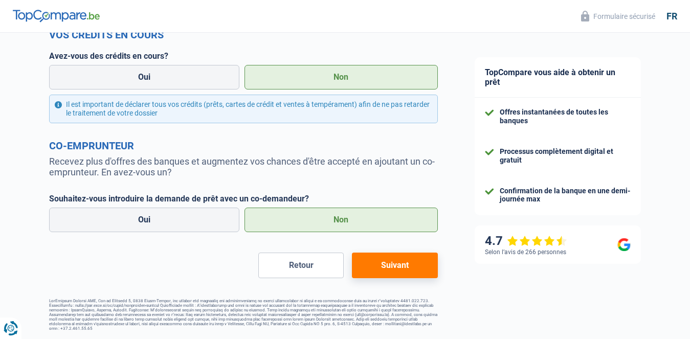
click at [395, 269] on button "Suivant" at bounding box center [394, 266] width 85 height 26
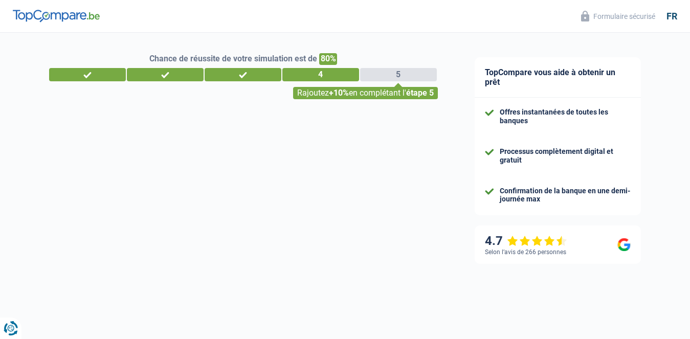
select select "42"
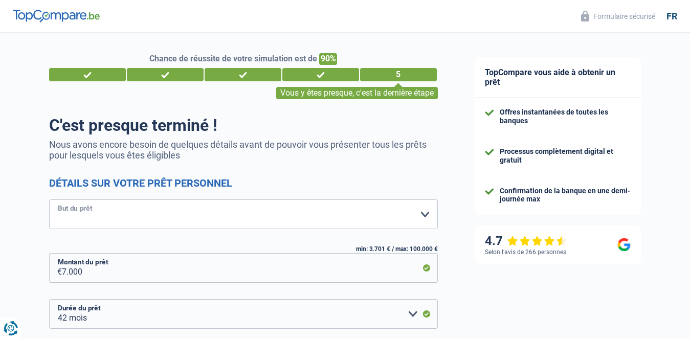
click at [427, 216] on select "Confort maison: meubles, textile, peinture, électroménager, outillage non-profe…" at bounding box center [243, 215] width 389 height 30
select select "movingOrInstallation"
click at [49, 201] on select "Confort maison: meubles, textile, peinture, électroménager, outillage non-profe…" at bounding box center [243, 215] width 389 height 30
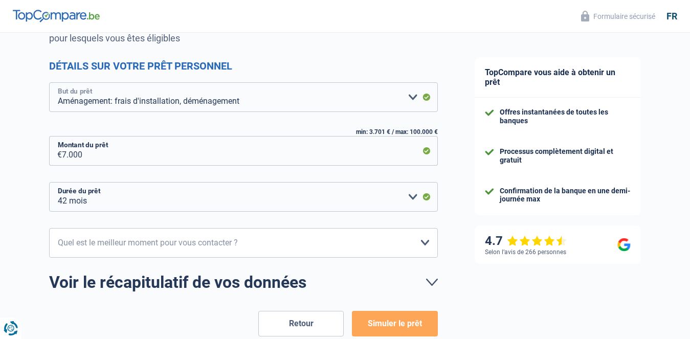
scroll to position [118, 0]
click at [428, 237] on select "10h-12h 12h-14h 14h-16h 16h-18h Veuillez sélectionner une option" at bounding box center [243, 243] width 389 height 30
select select "10-12"
click at [49, 228] on select "10h-12h 12h-14h 14h-16h 16h-18h Veuillez sélectionner une option" at bounding box center [243, 243] width 389 height 30
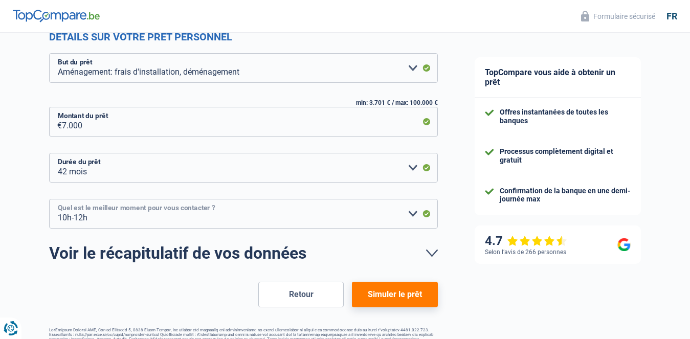
scroll to position [175, 0]
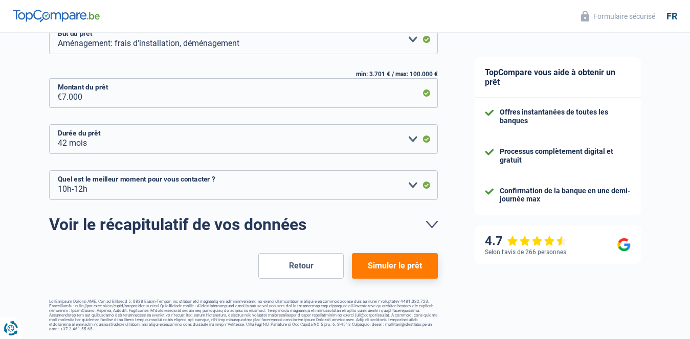
click at [413, 263] on button "Simuler le prêt" at bounding box center [394, 266] width 85 height 26
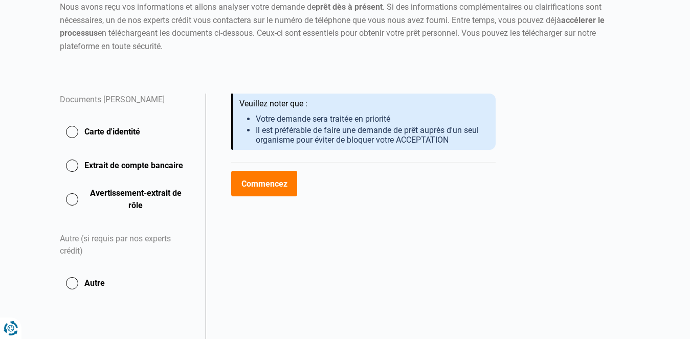
scroll to position [121, 0]
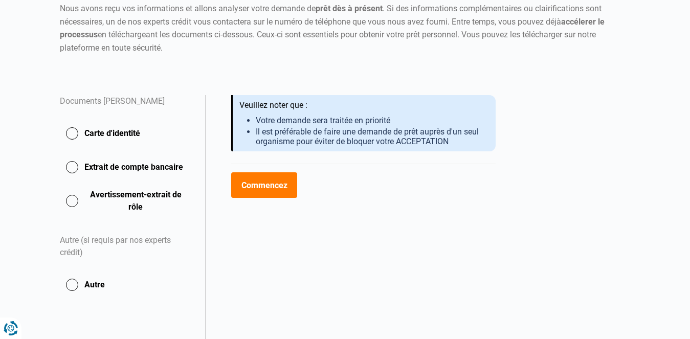
click at [73, 165] on button "Extrait de compte bancaire" at bounding box center [127, 168] width 134 height 26
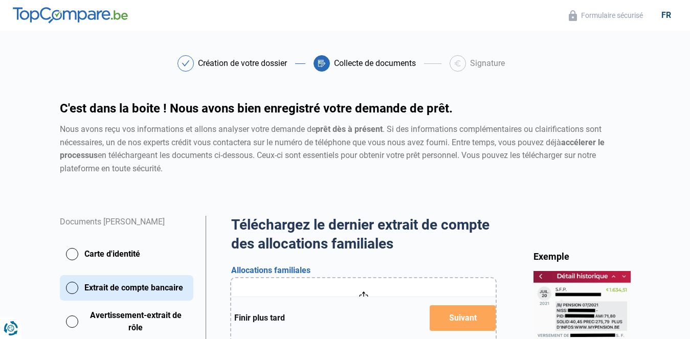
click at [72, 252] on button "Carte d'identité" at bounding box center [127, 254] width 134 height 26
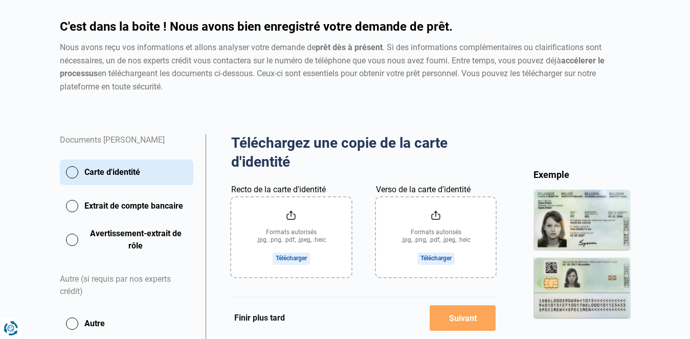
scroll to position [84, 0]
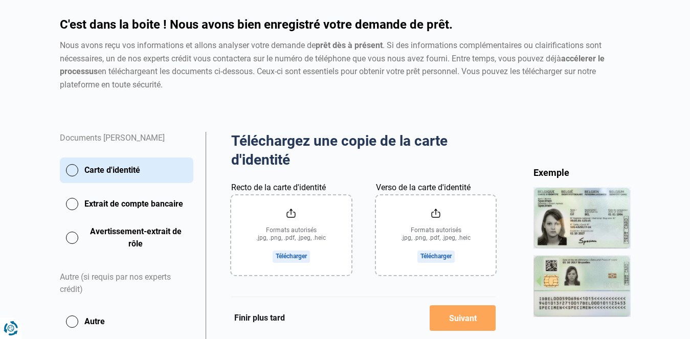
click at [279, 254] on input "Recto de la carte d'identité" at bounding box center [291, 235] width 120 height 80
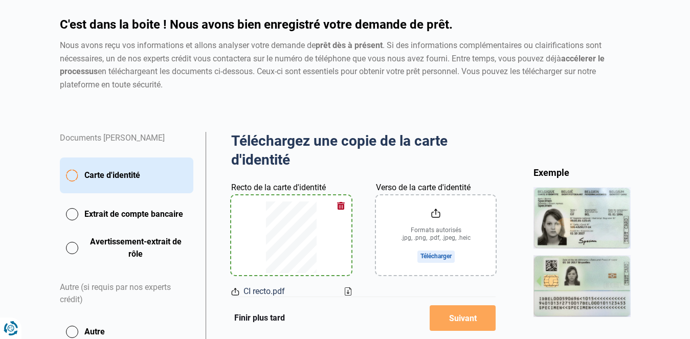
click at [438, 257] on input "Verso de la carte d'identité" at bounding box center [436, 235] width 120 height 80
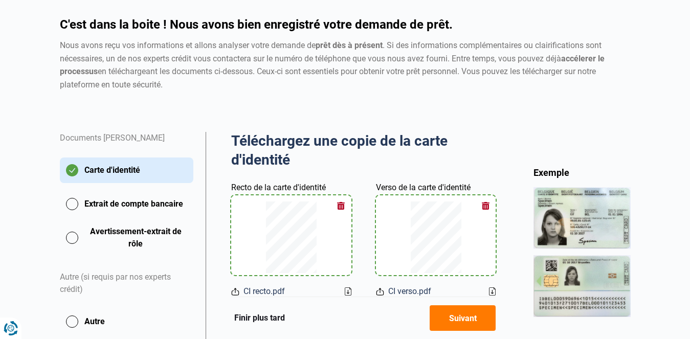
click at [461, 315] on button "Suivant" at bounding box center [463, 318] width 66 height 26
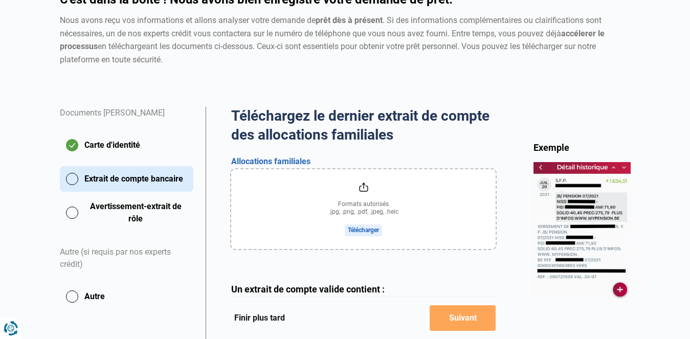
scroll to position [111, 0]
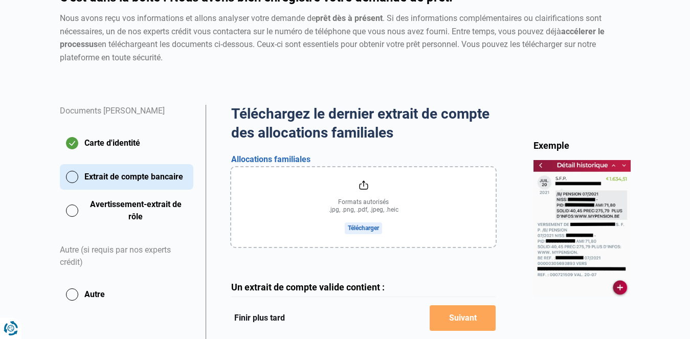
click at [71, 214] on button "Avertissement-extrait de rôle" at bounding box center [127, 211] width 134 height 26
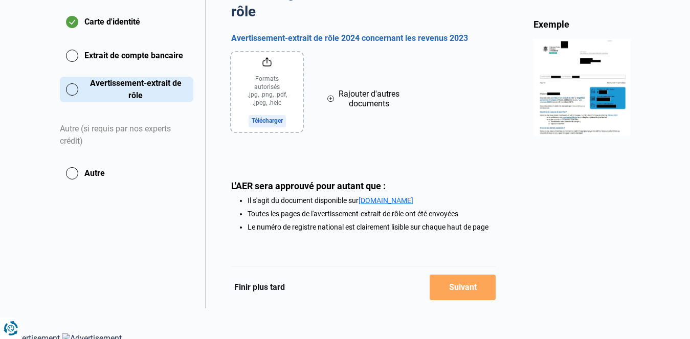
scroll to position [238, 0]
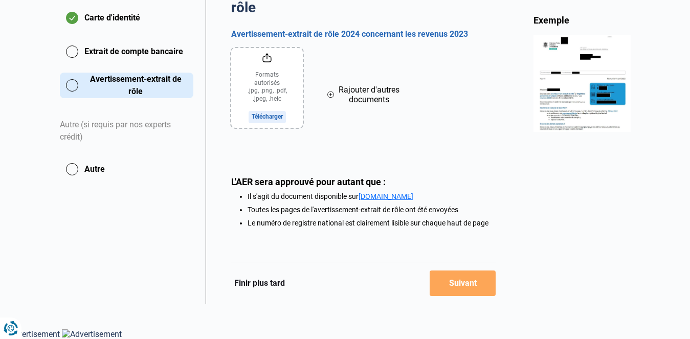
click at [266, 279] on button "Finir plus tard" at bounding box center [259, 283] width 57 height 13
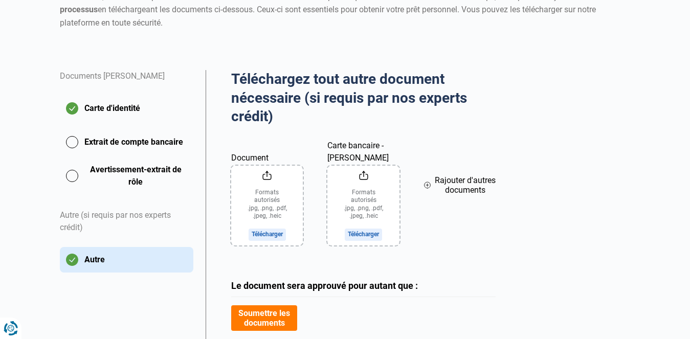
scroll to position [147, 0]
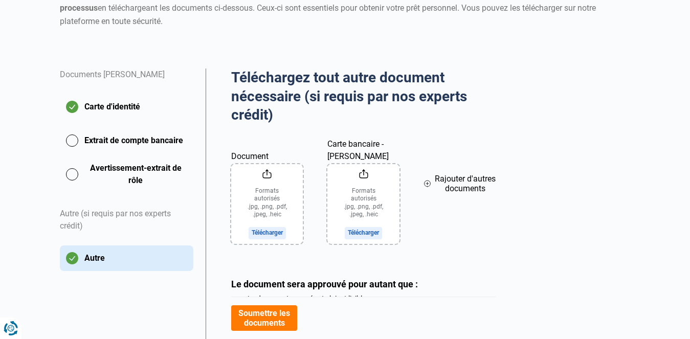
click at [253, 317] on button "Soumettre les documents" at bounding box center [264, 318] width 66 height 26
